Goal: Navigation & Orientation: Go to known website

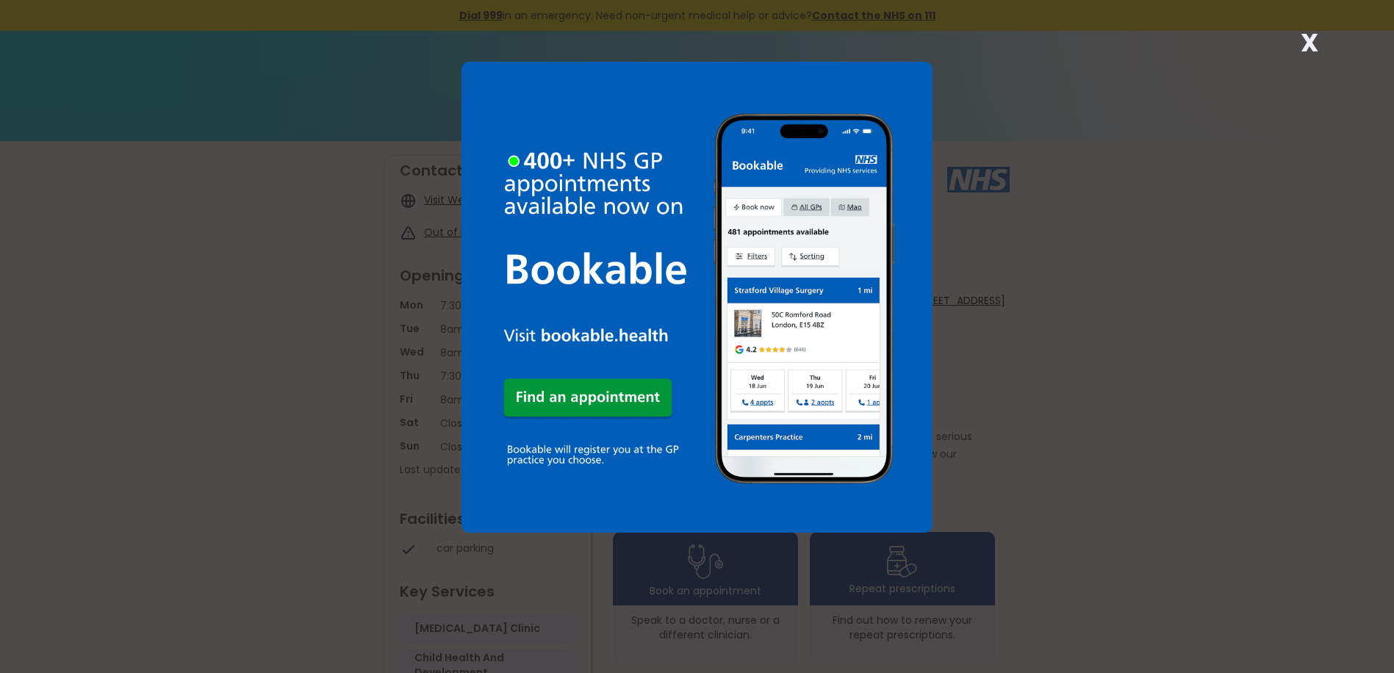
click at [1095, 249] on div "X" at bounding box center [697, 336] width 1394 height 673
drag, startPoint x: 1305, startPoint y: 39, endPoint x: 1288, endPoint y: 32, distance: 19.1
click at [1305, 36] on strong "X" at bounding box center [1309, 42] width 18 height 35
click at [1317, 38] on strong "X" at bounding box center [1309, 42] width 18 height 35
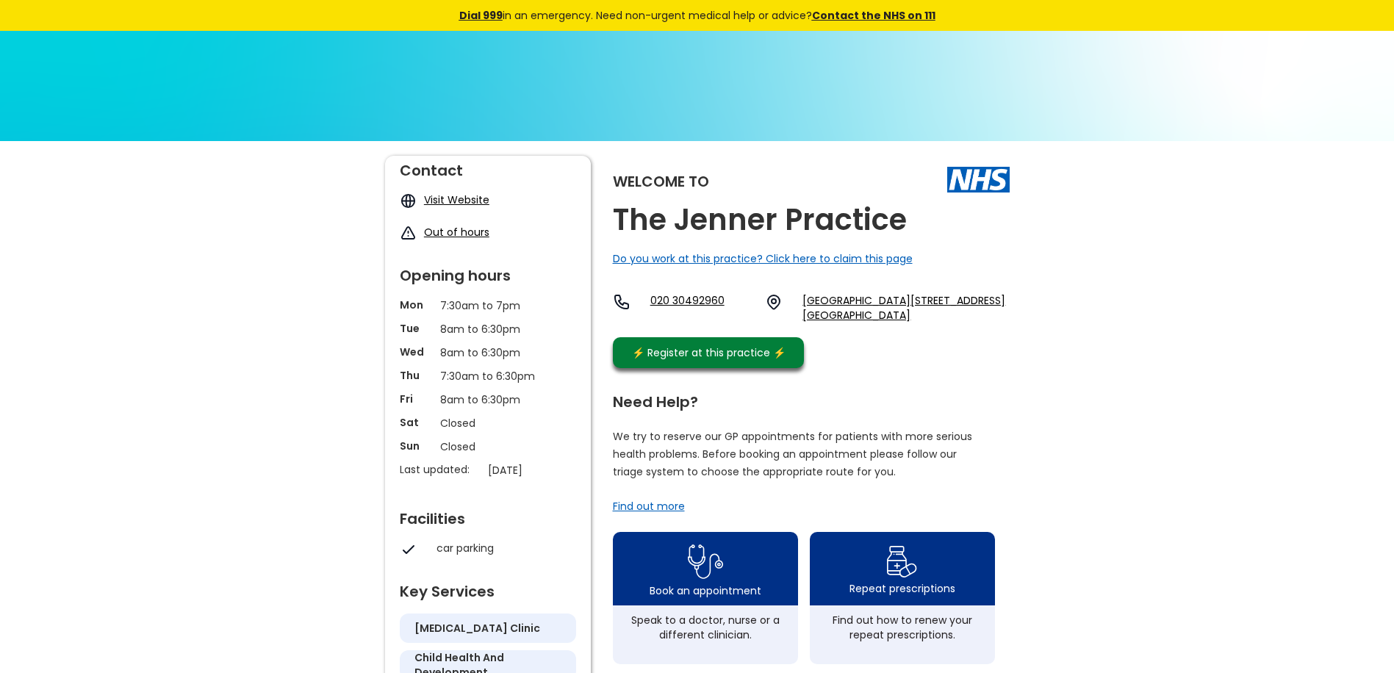
click at [447, 203] on link "Visit Website" at bounding box center [456, 199] width 65 height 15
